Goal: Task Accomplishment & Management: Complete application form

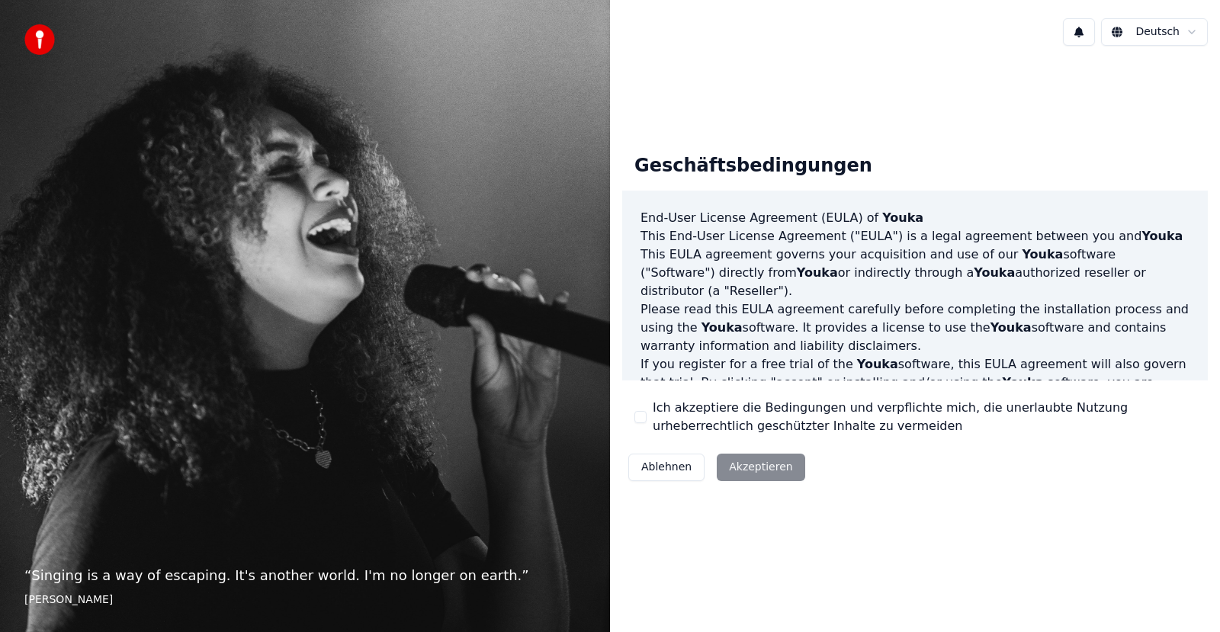
click at [690, 502] on div "Geschäftsbedingungen End-User License Agreement (EULA) of Youka This End-User L…" at bounding box center [915, 314] width 610 height 513
click at [757, 467] on div "Ablehnen Akzeptieren" at bounding box center [716, 468] width 189 height 40
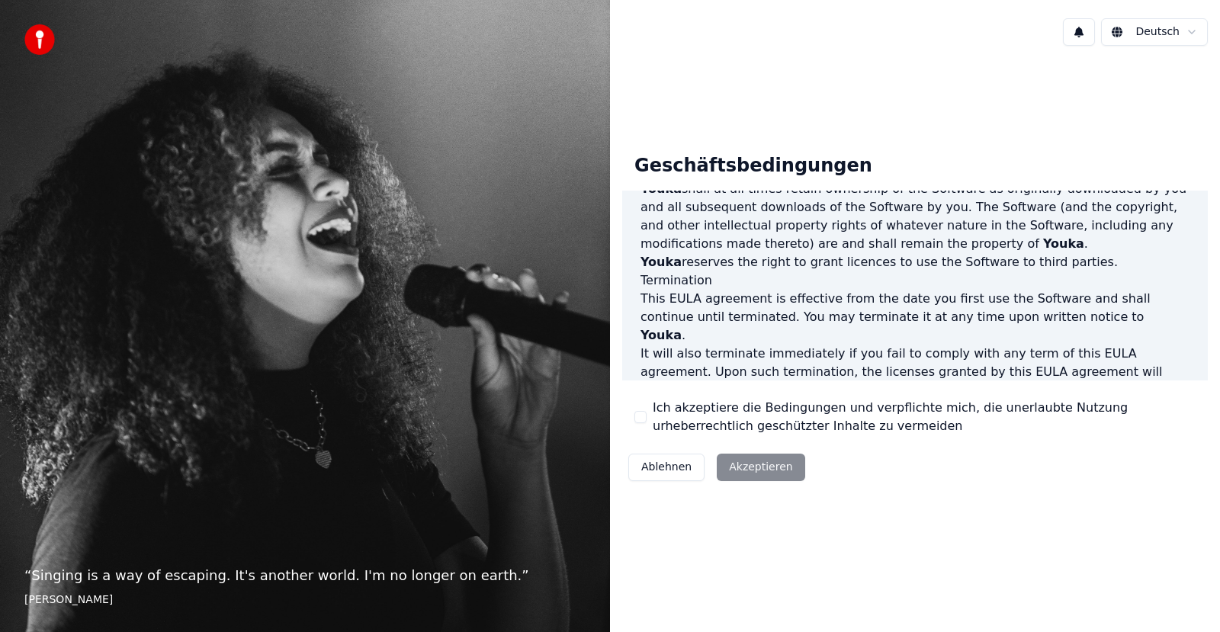
scroll to position [780, 0]
click at [638, 419] on button "Ich akzeptiere die Bedingungen und verpflichte mich, die unerlaubte Nutzung urh…" at bounding box center [641, 417] width 12 height 12
click at [754, 470] on button "Akzeptieren" at bounding box center [761, 467] width 88 height 27
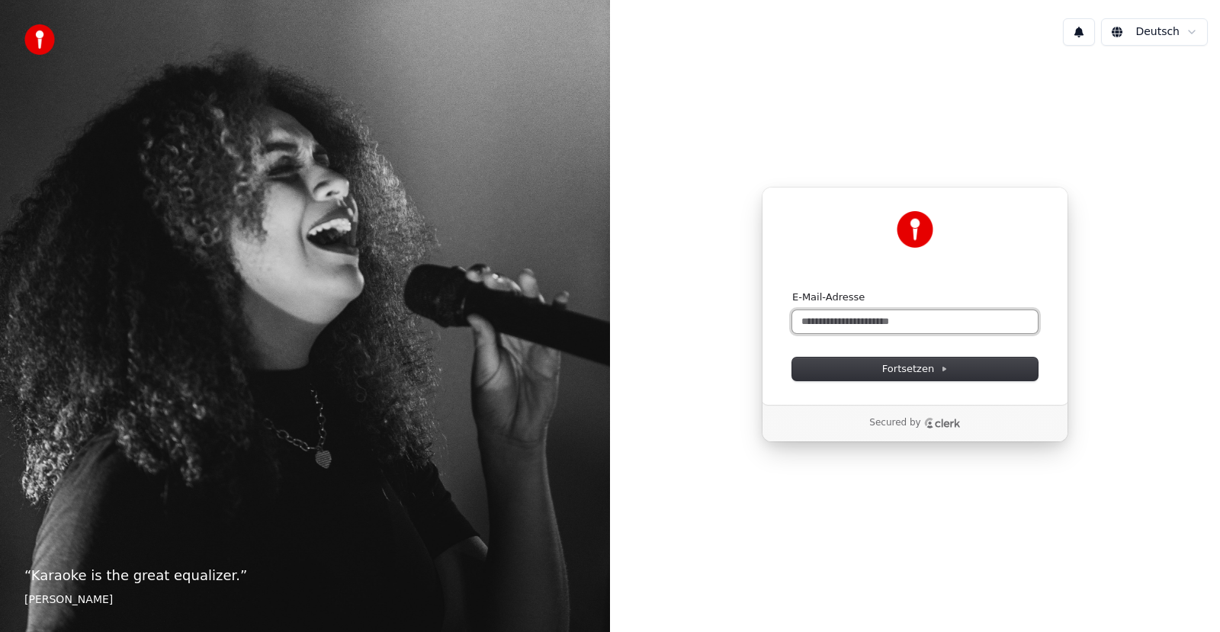
click at [803, 323] on input "E-Mail-Adresse" at bounding box center [916, 321] width 246 height 23
click at [905, 371] on span "Fortsetzen" at bounding box center [916, 369] width 66 height 14
click at [918, 372] on span "Fortsetzen" at bounding box center [916, 369] width 66 height 14
click at [919, 371] on span "Fortsetzen" at bounding box center [916, 369] width 66 height 14
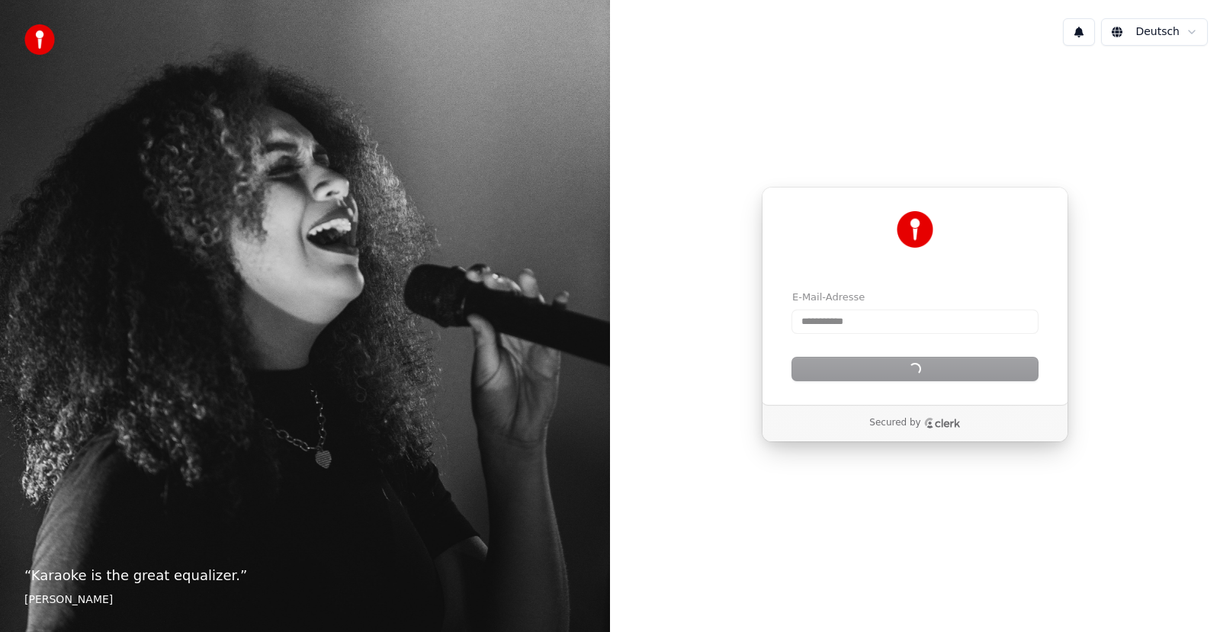
type input "**********"
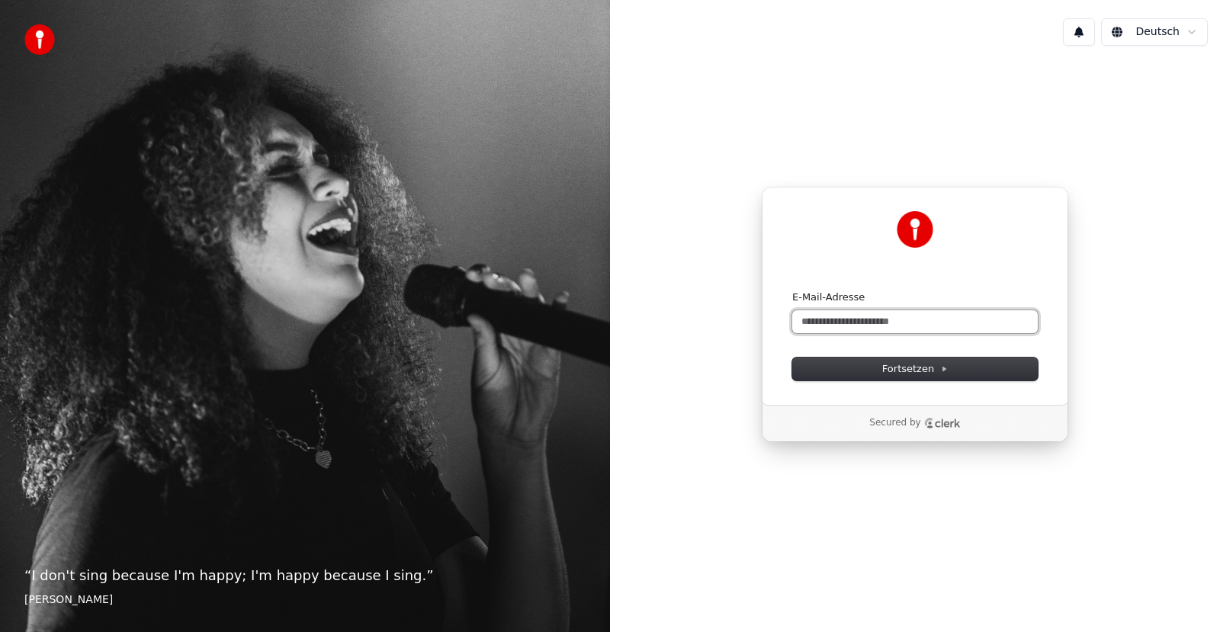
click at [816, 323] on input "E-Mail-Adresse" at bounding box center [916, 321] width 246 height 23
click at [821, 324] on input "E-Mail-Adresse" at bounding box center [916, 321] width 246 height 23
click at [888, 374] on span "Fortsetzen" at bounding box center [916, 369] width 66 height 14
click at [915, 369] on span "Fortsetzen" at bounding box center [916, 369] width 66 height 14
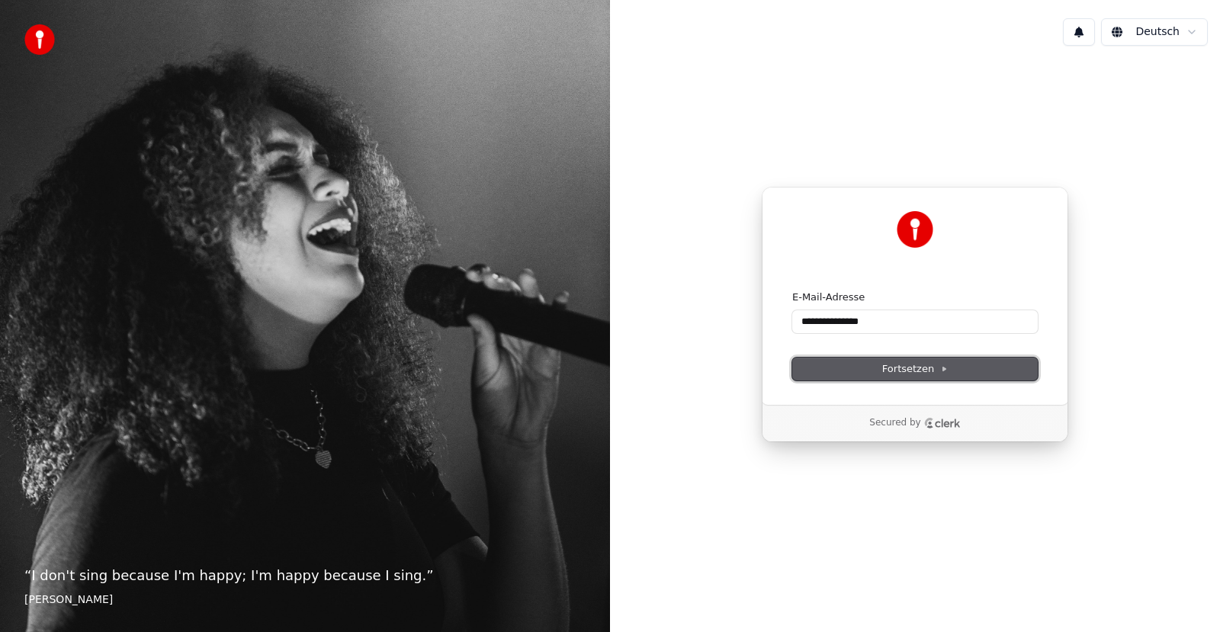
click at [915, 369] on span "Fortsetzen" at bounding box center [916, 369] width 66 height 14
type input "**********"
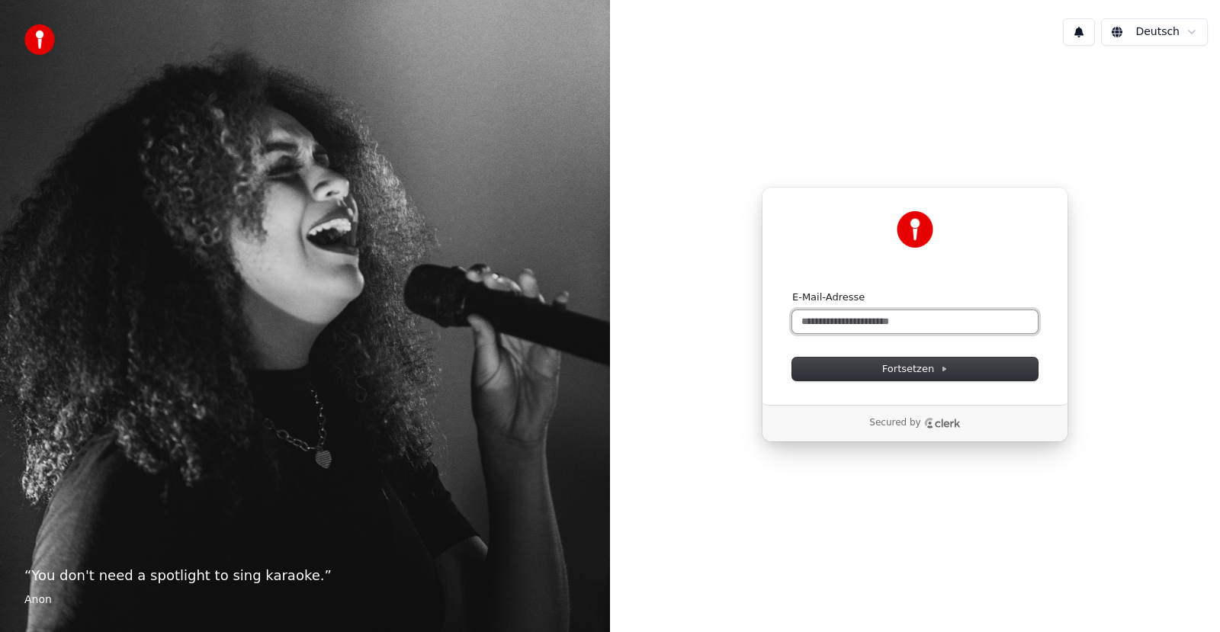
click at [836, 321] on input "E-Mail-Adresse" at bounding box center [916, 321] width 246 height 23
click at [912, 368] on span "Fortsetzen" at bounding box center [916, 369] width 66 height 14
click at [894, 368] on span "Fortsetzen" at bounding box center [916, 369] width 66 height 14
click at [904, 368] on span "Fortsetzen" at bounding box center [916, 369] width 66 height 14
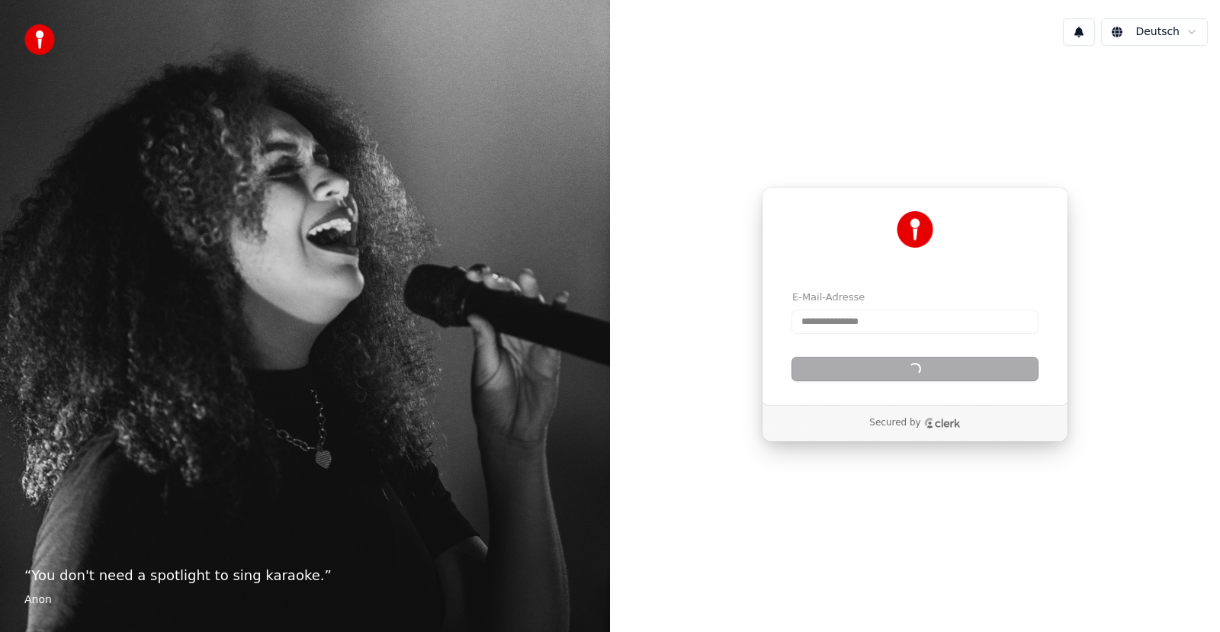
type input "**********"
